Goal: Information Seeking & Learning: Find specific fact

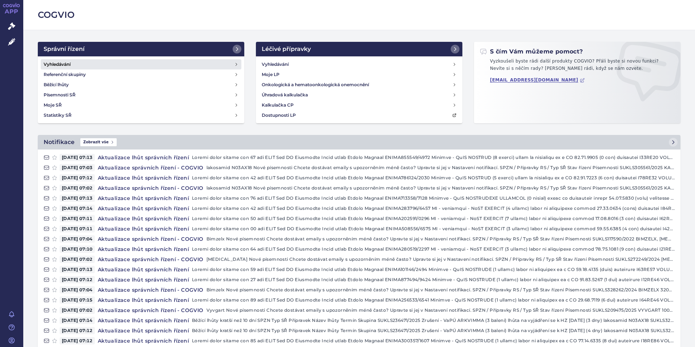
click at [56, 63] on h4 "Vyhledávání" at bounding box center [57, 64] width 27 height 7
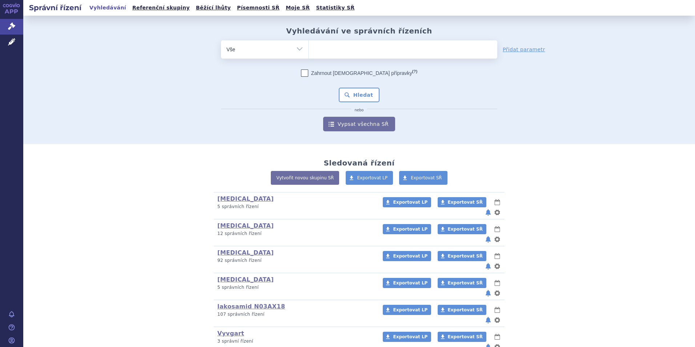
click at [329, 51] on ul at bounding box center [403, 47] width 189 height 15
click at [309, 51] on select at bounding box center [308, 49] width 0 height 18
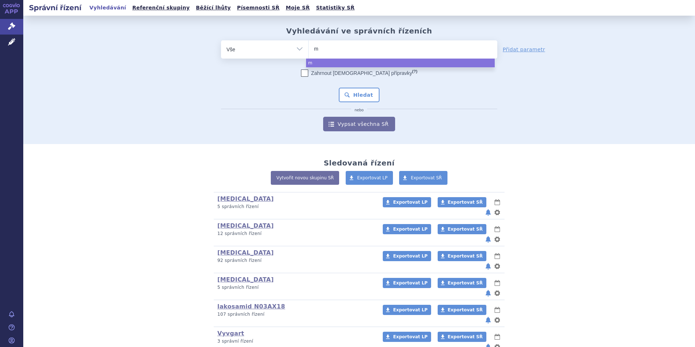
type input "mi"
type input "min"
type input "minju"
type input "minjuv"
type input "minjuvi"
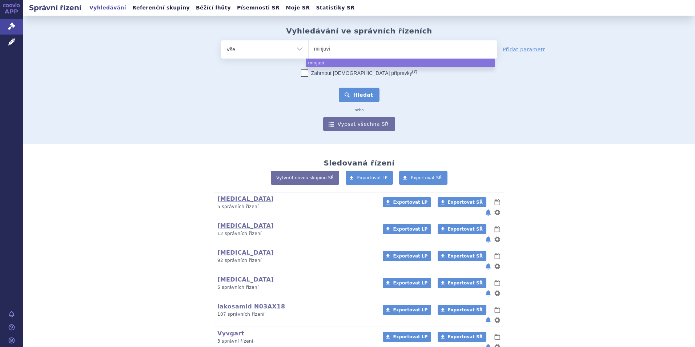
select select "minjuvi"
click at [357, 98] on button "Hledat" at bounding box center [359, 95] width 41 height 15
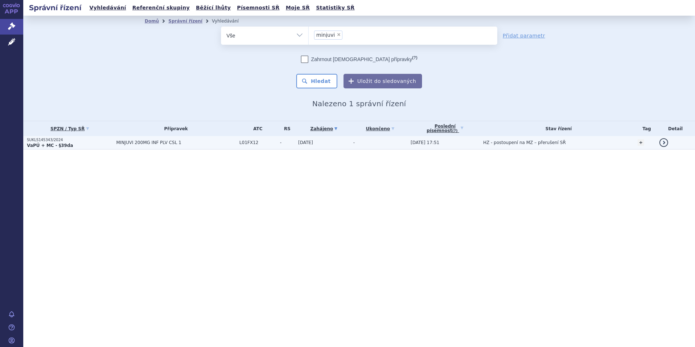
click at [45, 144] on strong "VaPÚ + MC - §39da" at bounding box center [50, 145] width 46 height 5
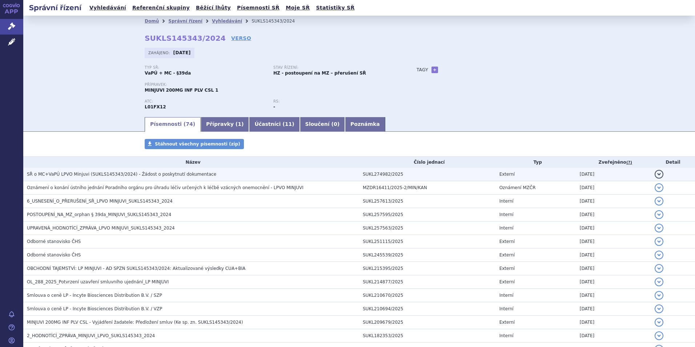
click at [160, 174] on span "SŘ o MC+VaPÚ LPVO Minjuvi (SUKLS145343/2024) - Žádost o poskytnutí dokumentace" at bounding box center [121, 174] width 189 height 5
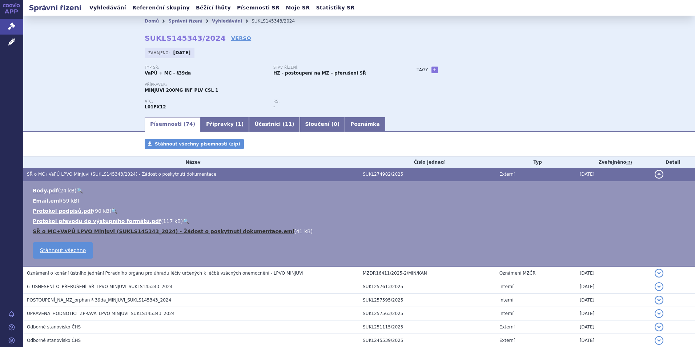
click at [121, 229] on link "SŘ o MC+VaPÚ LPVO Minjuvi (SUKLS145343_2024) - Žádost o poskytnutí dokumentace.…" at bounding box center [163, 231] width 261 height 6
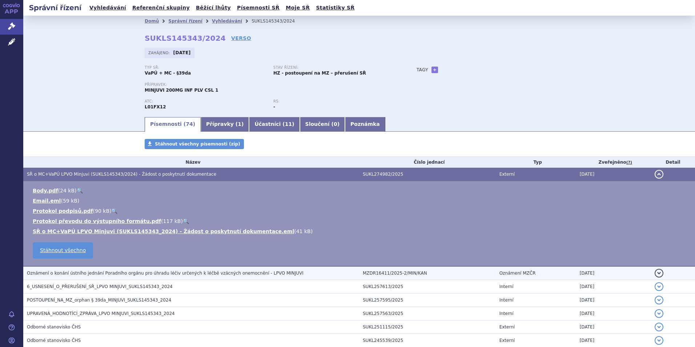
click at [85, 274] on span "Oznámení o konání ústního jednání Poradního orgánu pro úhradu léčiv určených k …" at bounding box center [165, 272] width 277 height 5
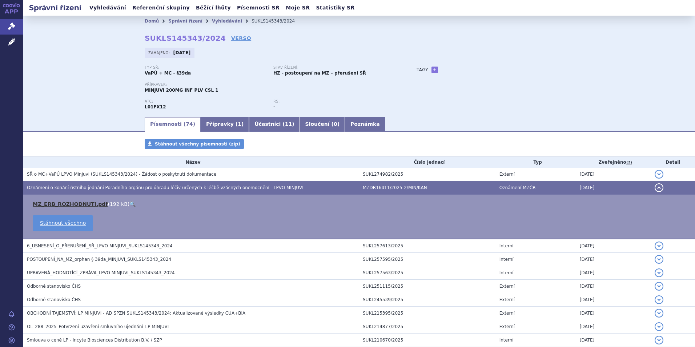
click at [71, 202] on link "MZ_ERB_ROZHODNUTI.pdf" at bounding box center [70, 204] width 75 height 6
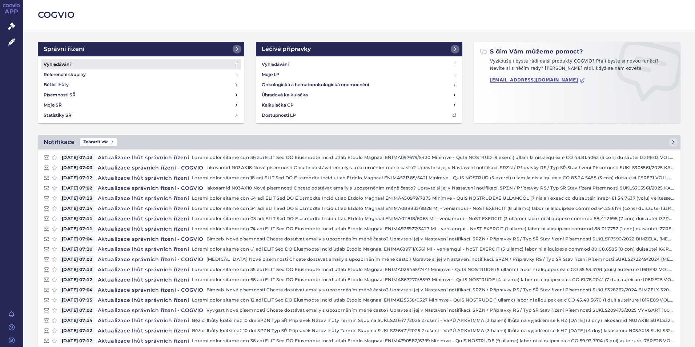
click at [56, 65] on h4 "Vyhledávání" at bounding box center [57, 64] width 27 height 7
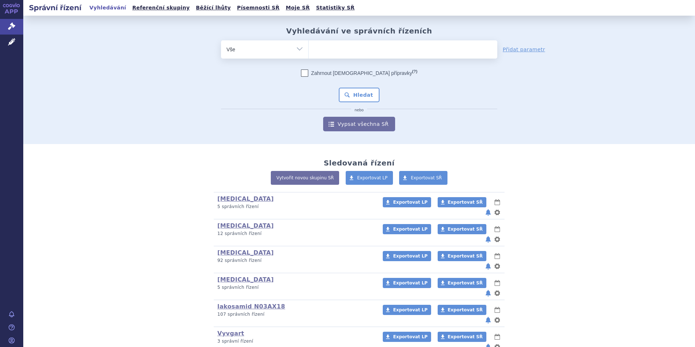
click at [331, 50] on ul at bounding box center [403, 47] width 189 height 15
click at [309, 50] on select at bounding box center [308, 49] width 0 height 18
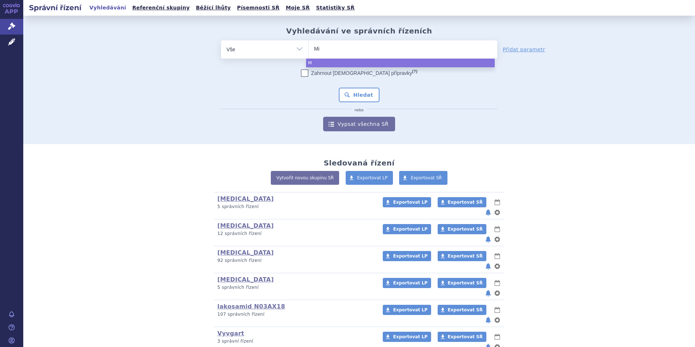
type input "Min"
type input "Minj"
type input "Minju"
type input "Minjuv"
type input "Minjuvi"
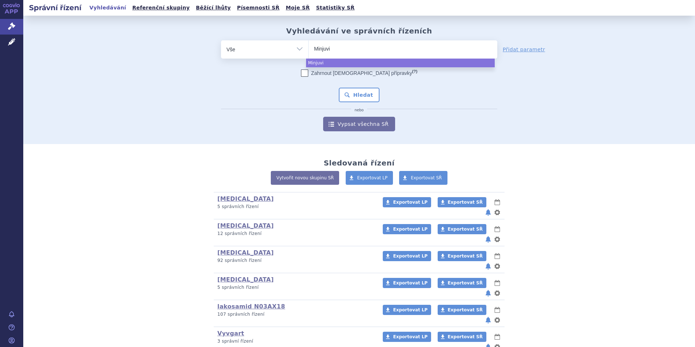
select select "Minjuvi"
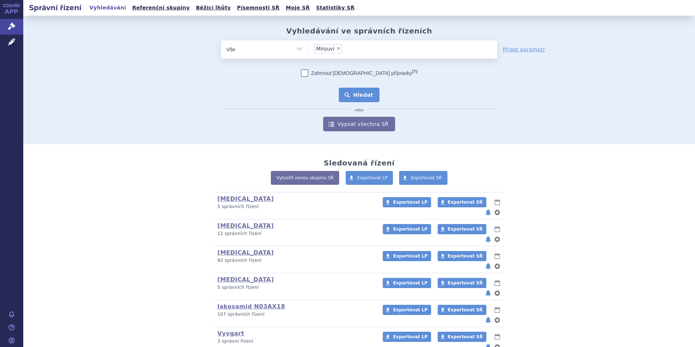
click at [360, 97] on button "Hledat" at bounding box center [359, 95] width 41 height 15
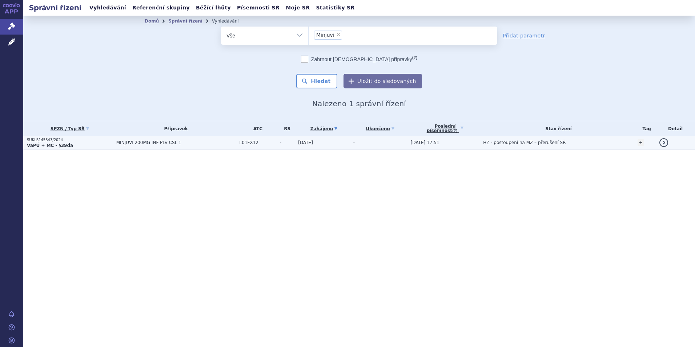
click at [36, 144] on strong "VaPÚ + MC - §39da" at bounding box center [50, 145] width 46 height 5
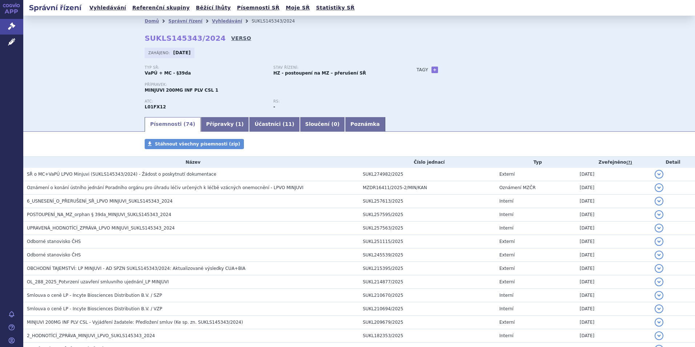
click at [231, 35] on link "VERSO" at bounding box center [241, 38] width 20 height 7
click at [231, 37] on link "VERSO" at bounding box center [241, 38] width 20 height 7
